Goal: Leave review/rating: Leave review/rating

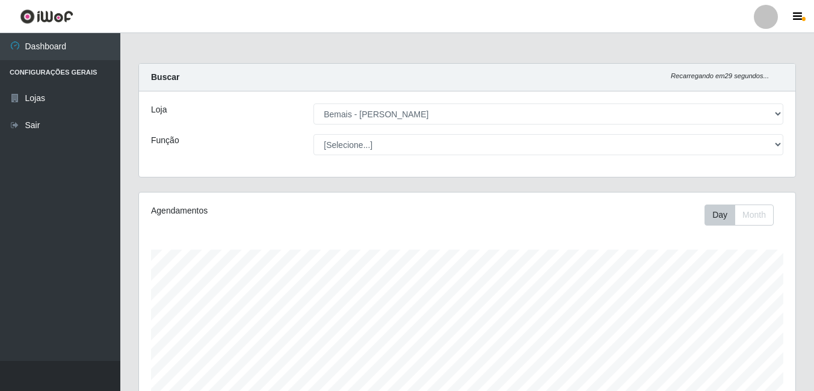
select select "230"
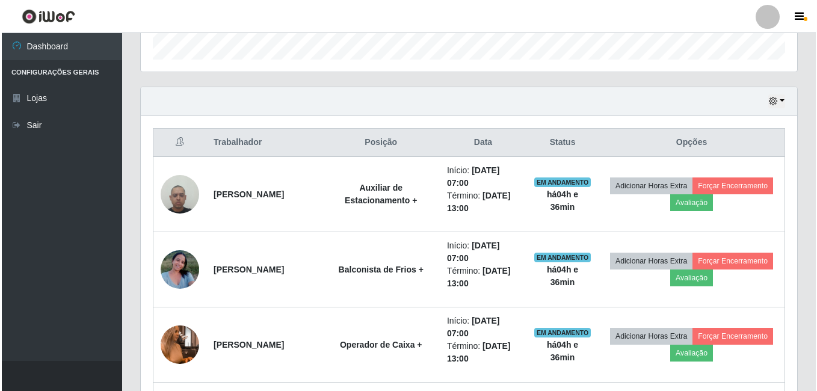
scroll to position [359, 0]
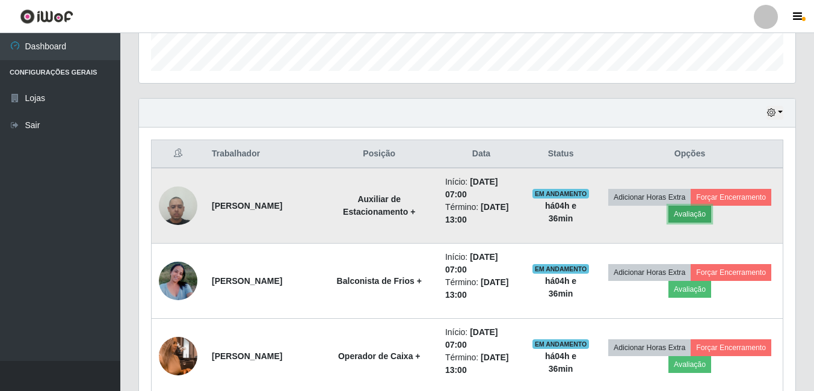
click at [711, 219] on button "Avaliação" at bounding box center [690, 214] width 43 height 17
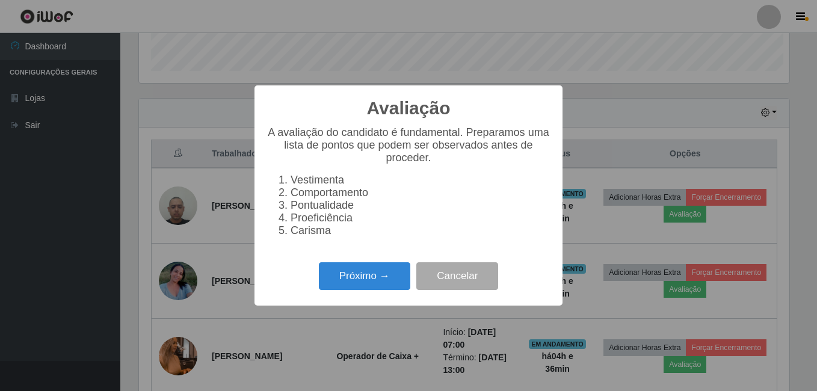
scroll to position [250, 651]
click at [386, 281] on button "Próximo →" at bounding box center [364, 276] width 91 height 28
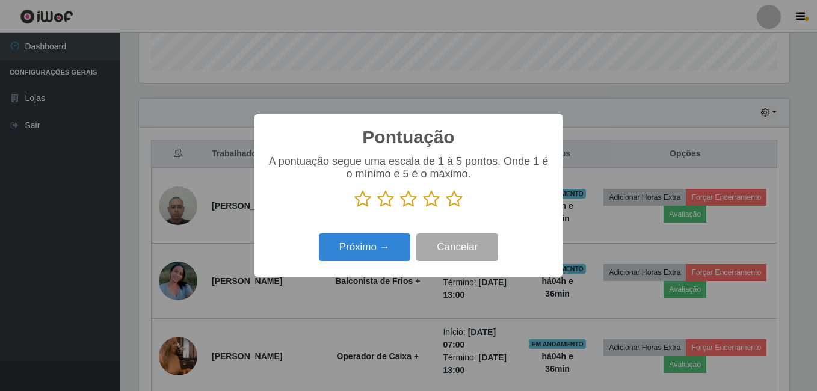
scroll to position [601615, 601215]
click at [458, 204] on icon at bounding box center [454, 199] width 17 height 18
click at [446, 208] on input "radio" at bounding box center [446, 208] width 0 height 0
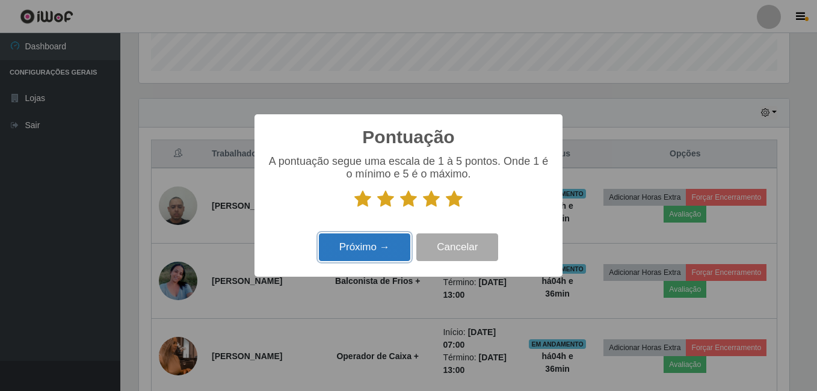
click at [398, 244] on button "Próximo →" at bounding box center [364, 248] width 91 height 28
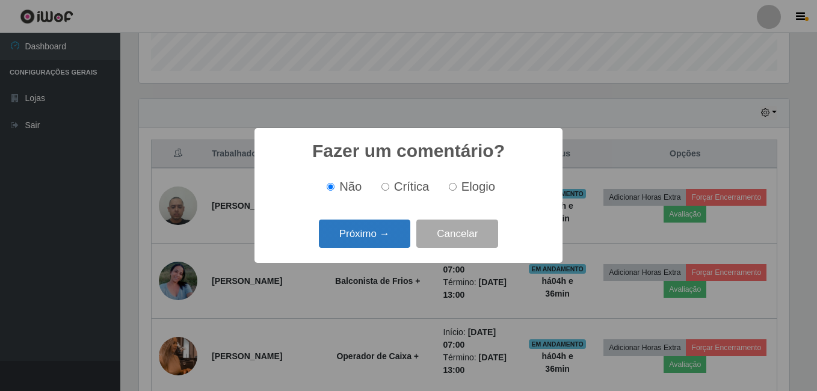
click at [388, 233] on button "Próximo →" at bounding box center [364, 234] width 91 height 28
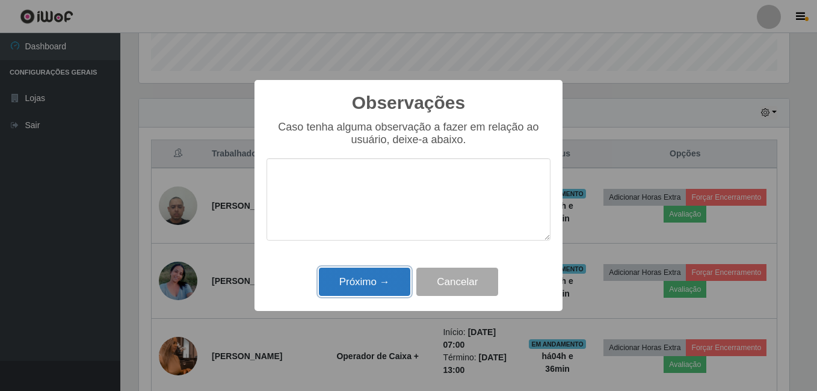
click at [387, 272] on button "Próximo →" at bounding box center [364, 282] width 91 height 28
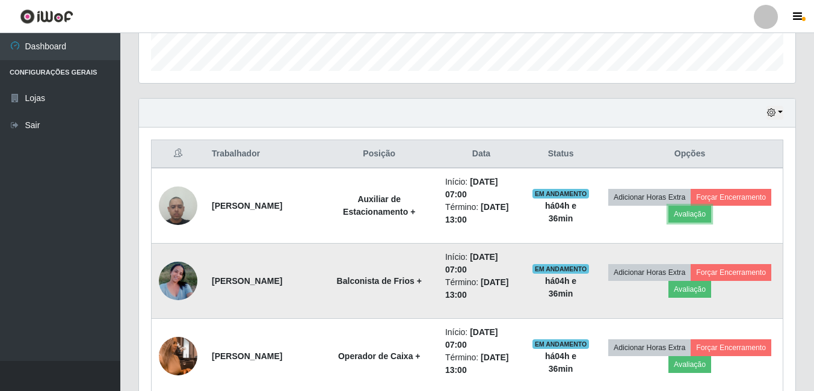
scroll to position [419, 0]
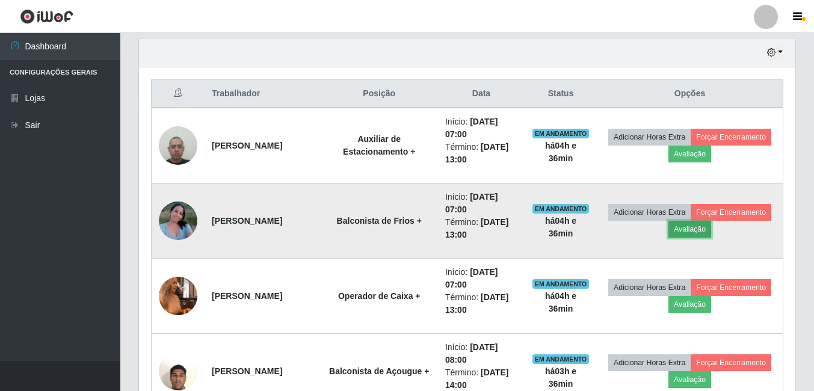
click at [711, 234] on button "Avaliação" at bounding box center [690, 229] width 43 height 17
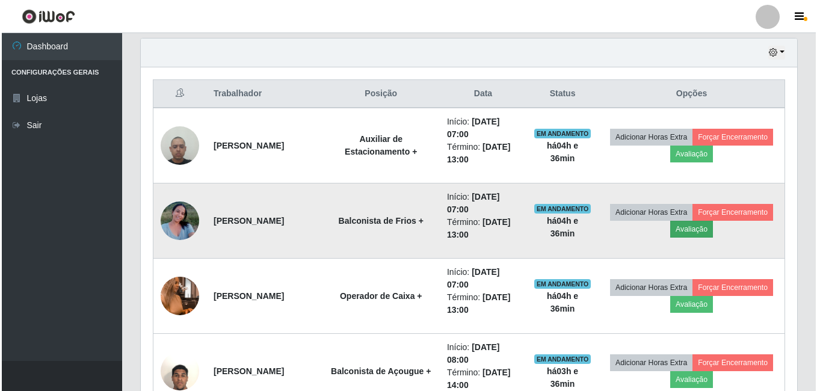
scroll to position [250, 651]
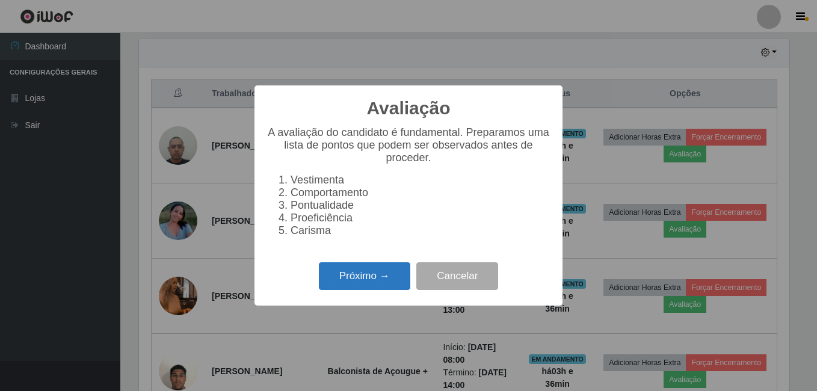
click at [397, 275] on button "Próximo →" at bounding box center [364, 276] width 91 height 28
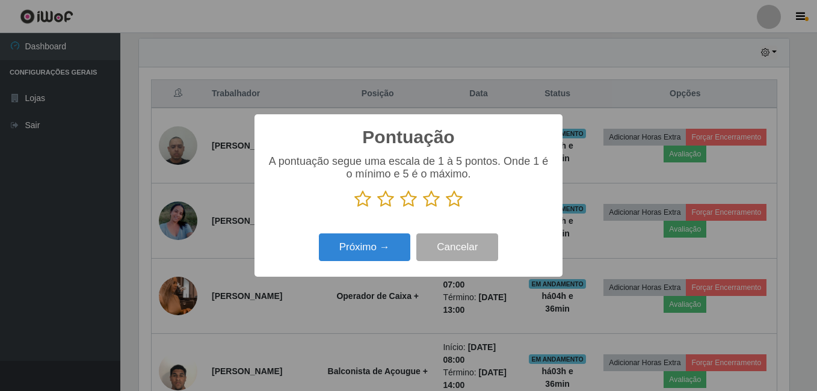
scroll to position [601615, 601215]
click at [453, 196] on icon at bounding box center [454, 199] width 17 height 18
click at [446, 208] on input "radio" at bounding box center [446, 208] width 0 height 0
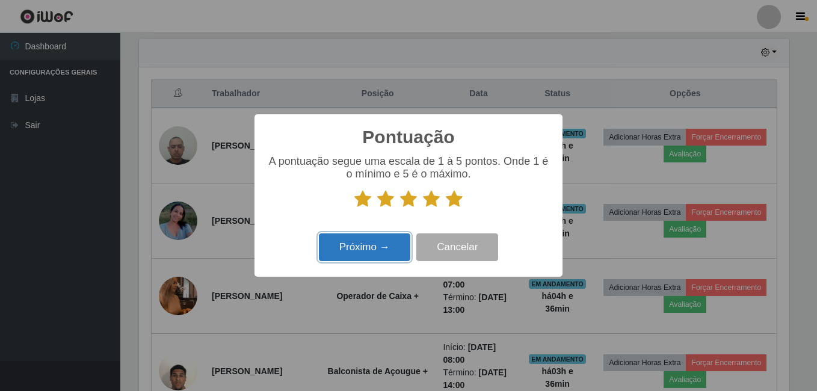
click at [382, 244] on button "Próximo →" at bounding box center [364, 248] width 91 height 28
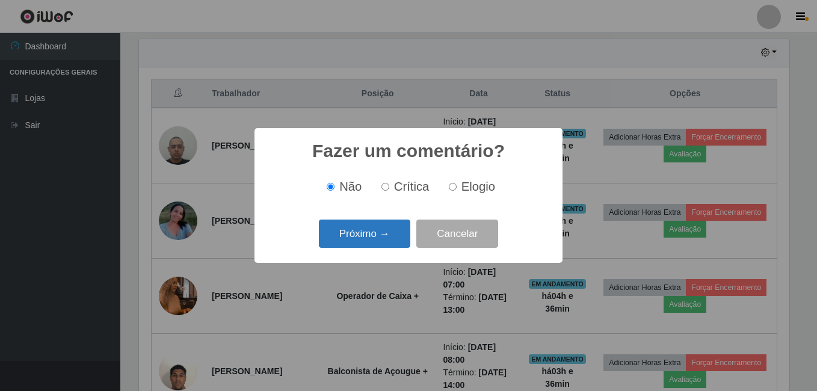
click at [362, 236] on button "Próximo →" at bounding box center [364, 234] width 91 height 28
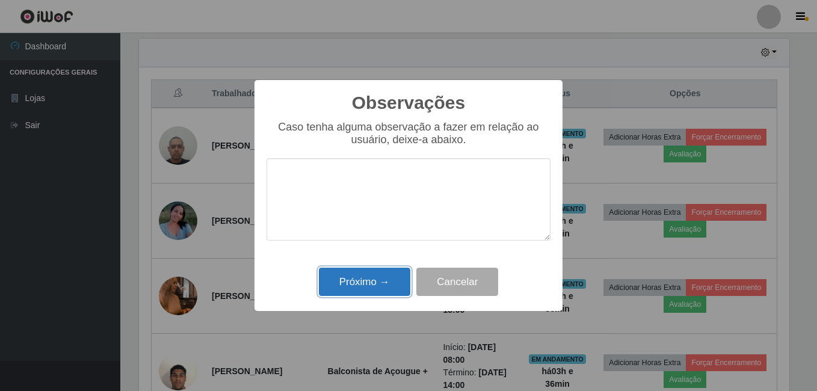
click at [386, 284] on button "Próximo →" at bounding box center [364, 282] width 91 height 28
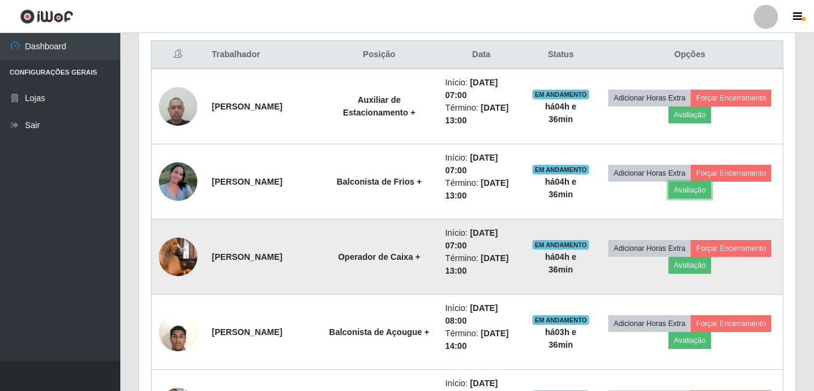
scroll to position [480, 0]
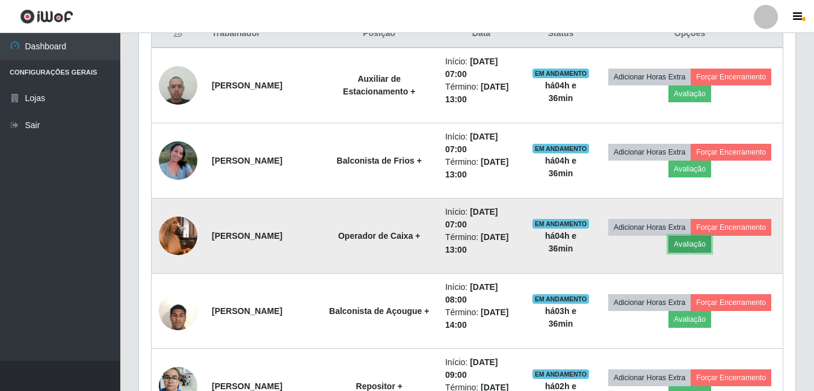
click at [711, 248] on button "Avaliação" at bounding box center [690, 244] width 43 height 17
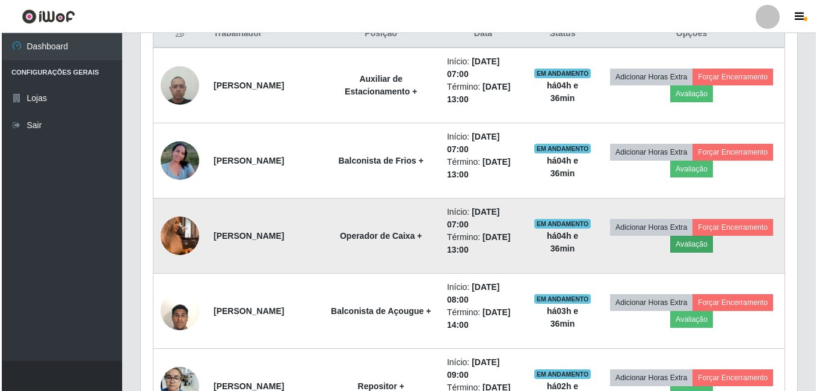
scroll to position [250, 651]
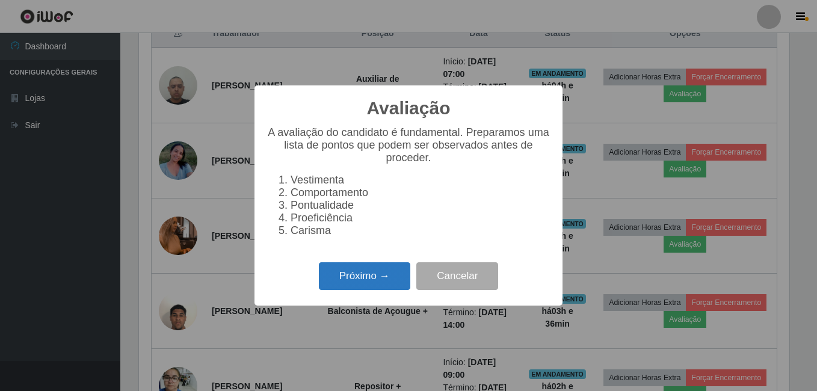
click at [393, 283] on button "Próximo →" at bounding box center [364, 276] width 91 height 28
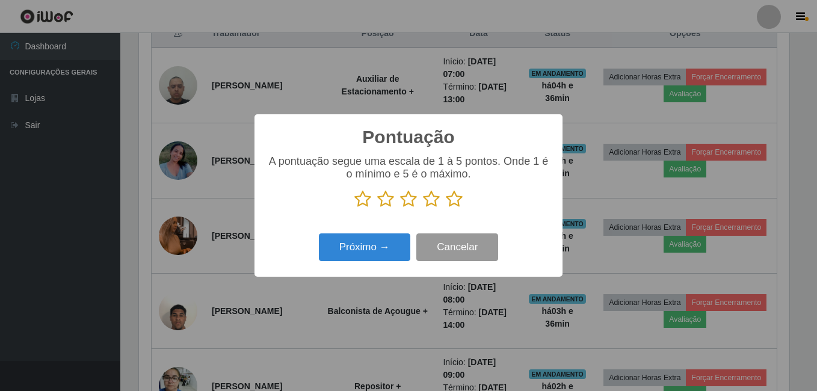
scroll to position [601615, 601215]
click at [456, 207] on icon at bounding box center [454, 199] width 17 height 18
click at [446, 208] on input "radio" at bounding box center [446, 208] width 0 height 0
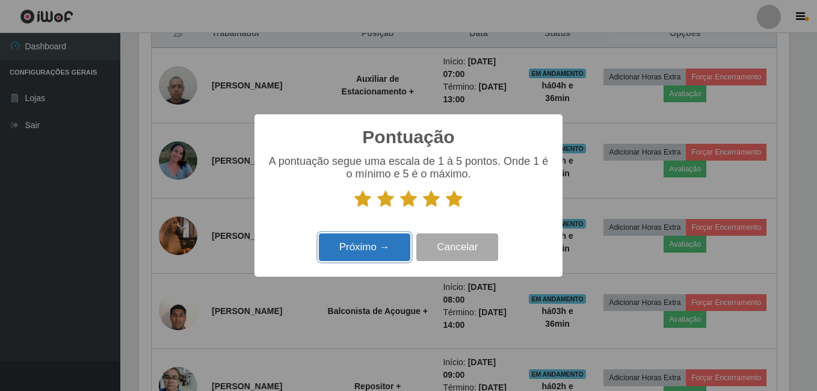
click at [385, 237] on button "Próximo →" at bounding box center [364, 248] width 91 height 28
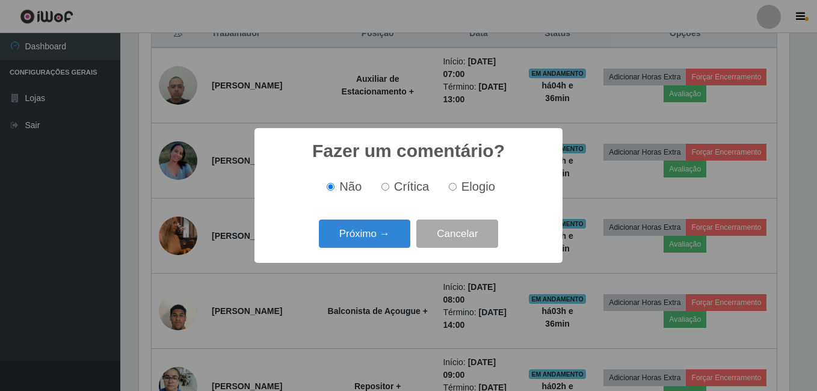
click at [374, 234] on button "Próximo →" at bounding box center [364, 234] width 91 height 28
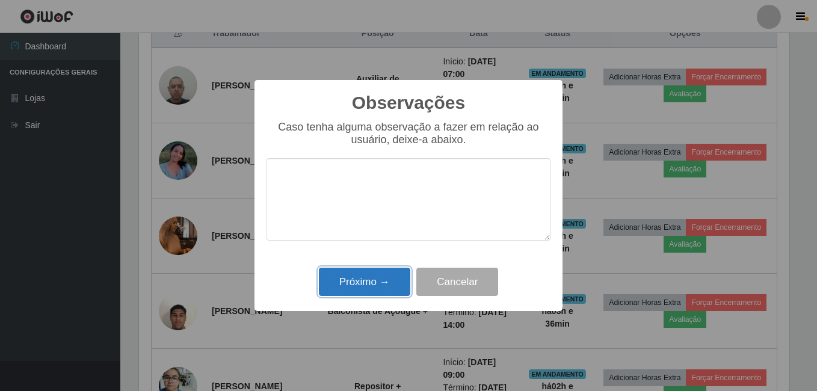
click at [355, 283] on button "Próximo →" at bounding box center [364, 282] width 91 height 28
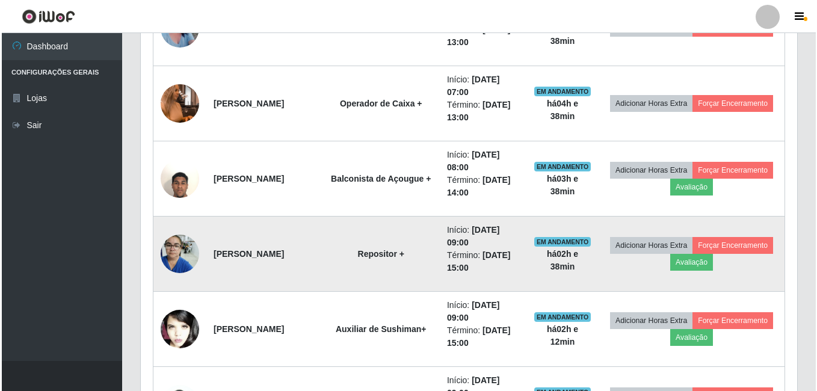
scroll to position [540, 0]
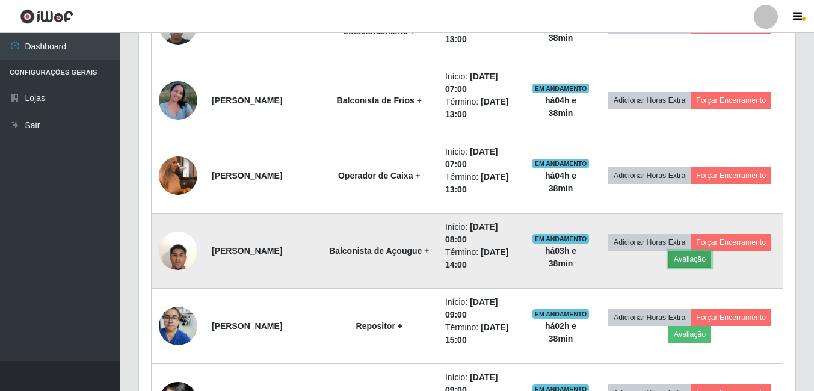
click at [711, 256] on button "Avaliação" at bounding box center [690, 259] width 43 height 17
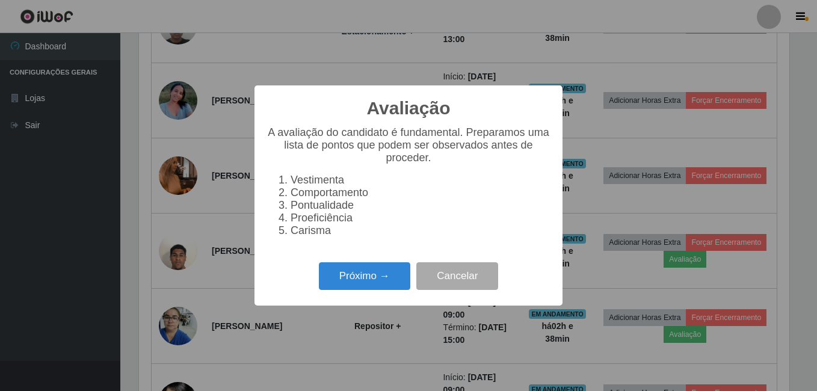
scroll to position [250, 651]
click at [392, 278] on button "Próximo →" at bounding box center [364, 276] width 91 height 28
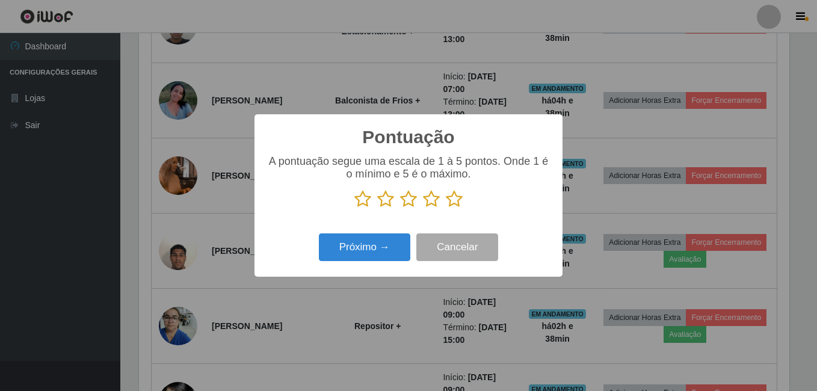
scroll to position [601615, 601215]
click at [456, 197] on icon at bounding box center [454, 199] width 17 height 18
click at [446, 208] on input "radio" at bounding box center [446, 208] width 0 height 0
click at [381, 232] on div "Pontuação × A pontuação segue uma escala de 1 à 5 pontos. Onde 1 é o mínimo e 5…" at bounding box center [409, 195] width 308 height 162
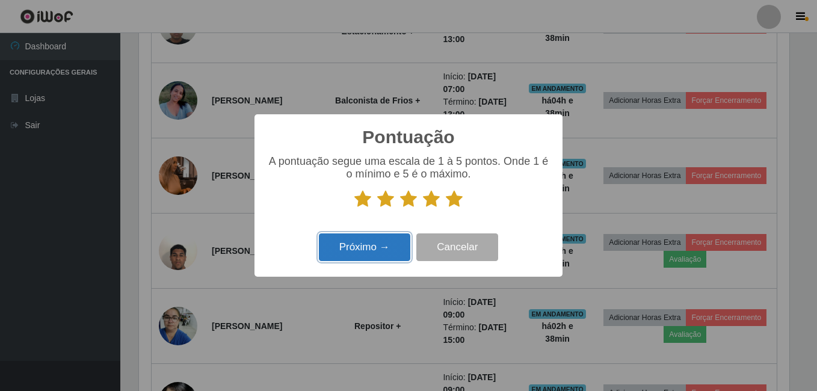
click at [374, 239] on button "Próximo →" at bounding box center [364, 248] width 91 height 28
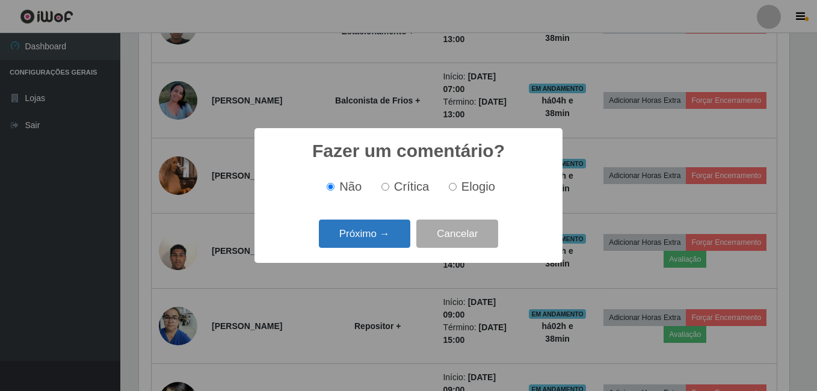
click at [370, 245] on button "Próximo →" at bounding box center [364, 234] width 91 height 28
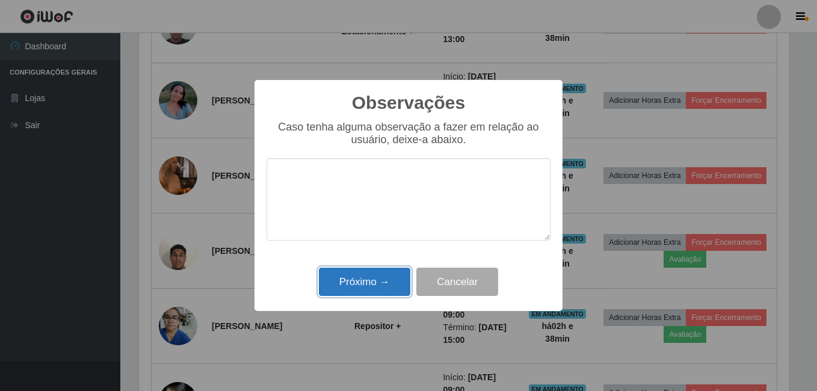
click at [378, 284] on button "Próximo →" at bounding box center [364, 282] width 91 height 28
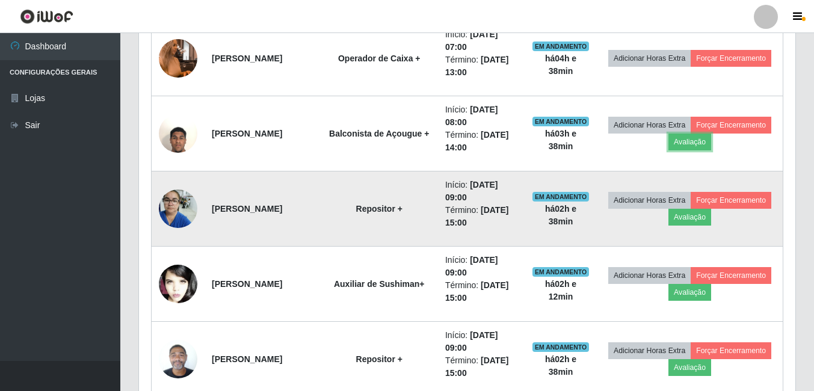
scroll to position [660, 0]
